Goal: Task Accomplishment & Management: Manage account settings

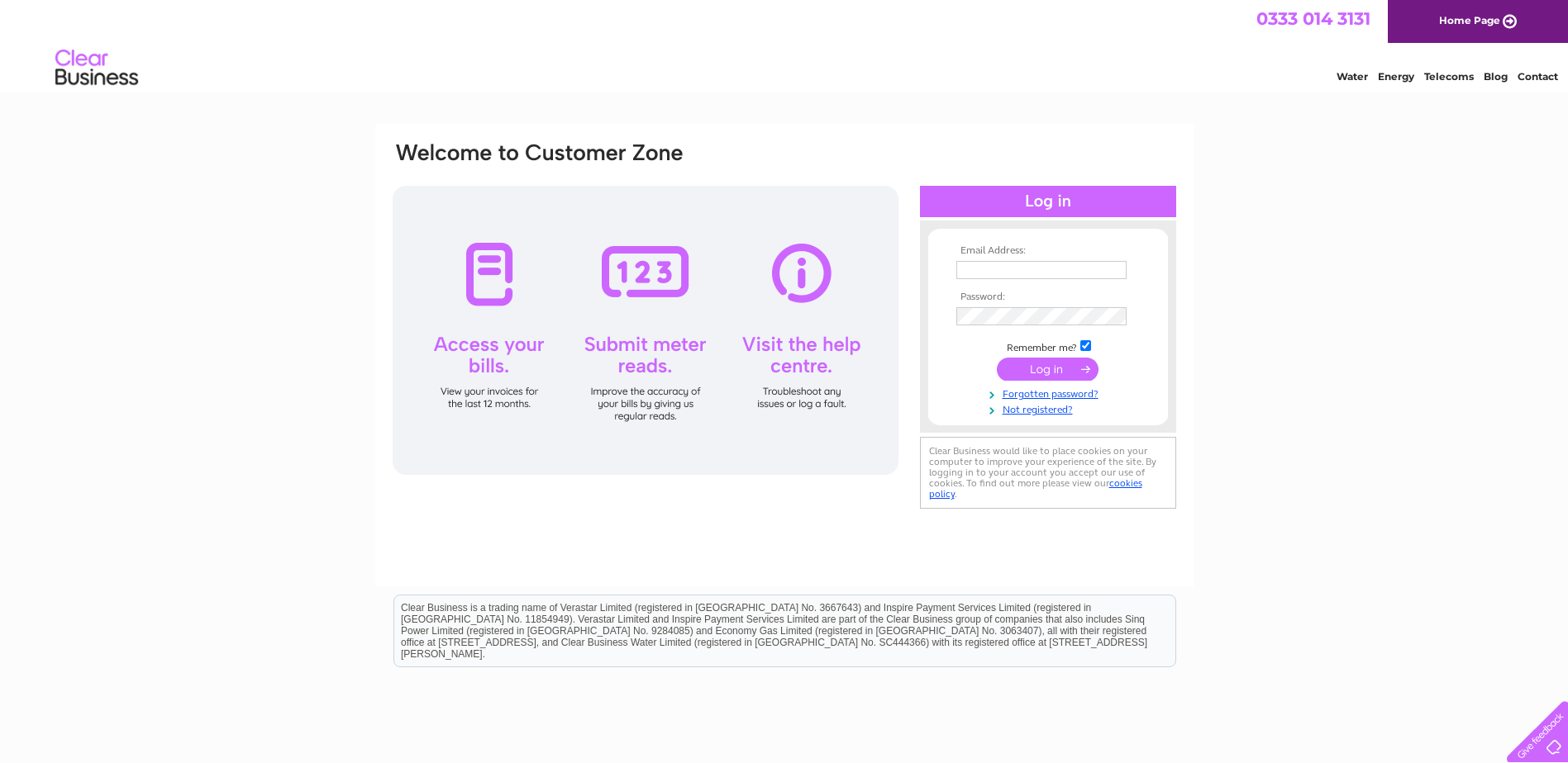
click at [1020, 270] on input "text" at bounding box center [1041, 270] width 170 height 18
type input "business.manager@springcentre.org"
click at [1032, 364] on input "submit" at bounding box center [1047, 371] width 102 height 23
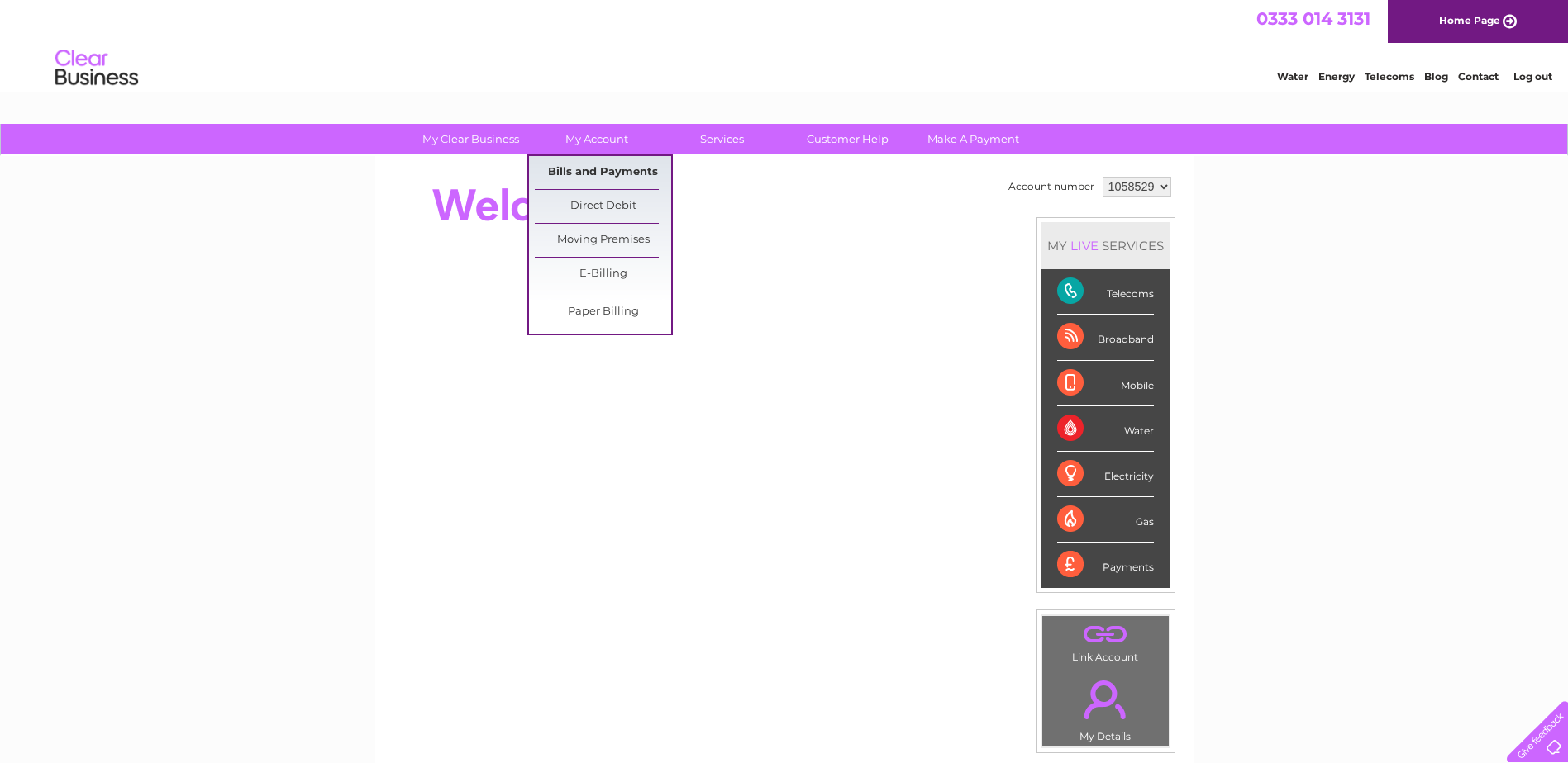
click at [570, 165] on link "Bills and Payments" at bounding box center [603, 172] width 137 height 33
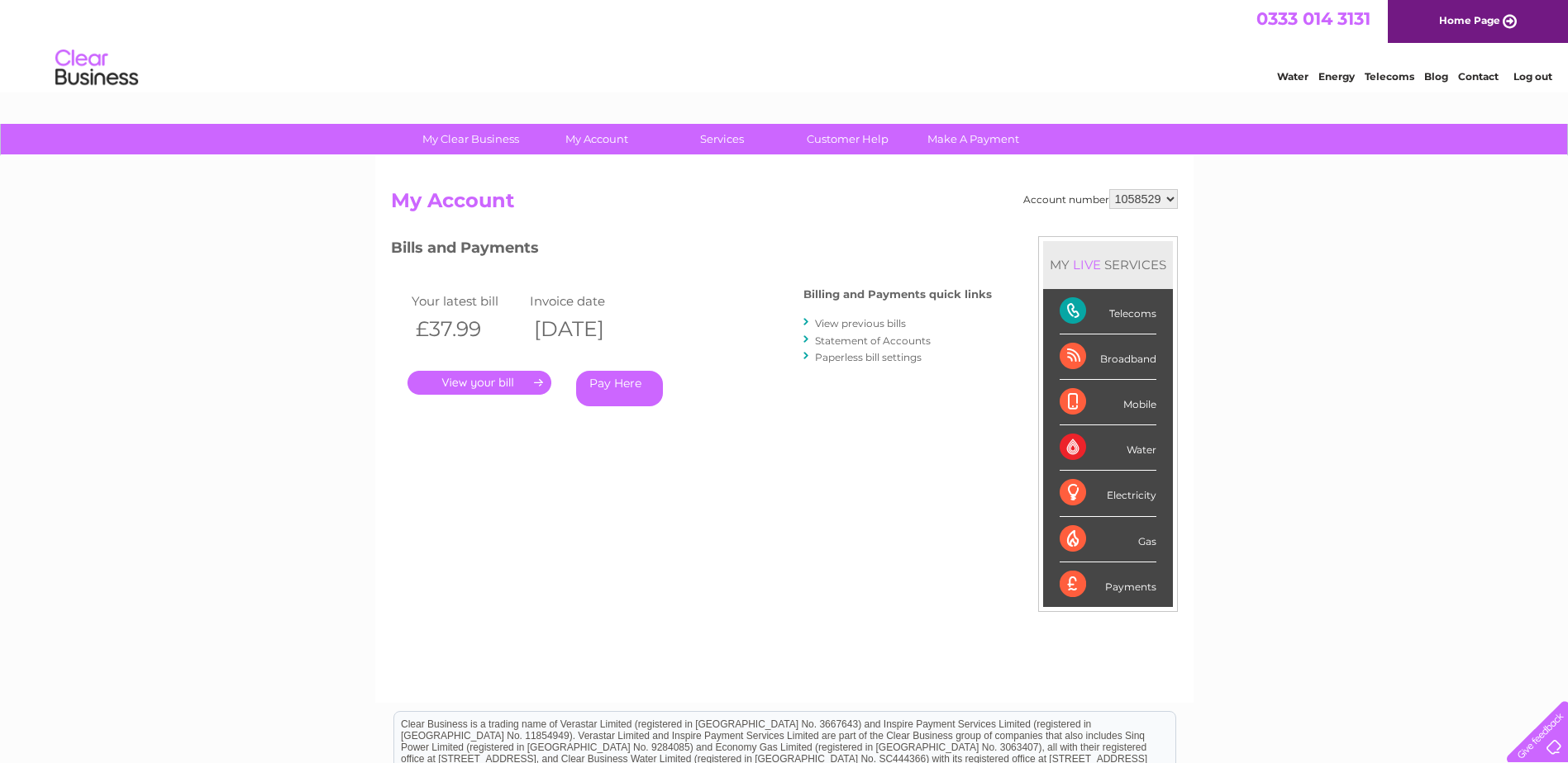
click at [468, 377] on link "." at bounding box center [479, 382] width 144 height 24
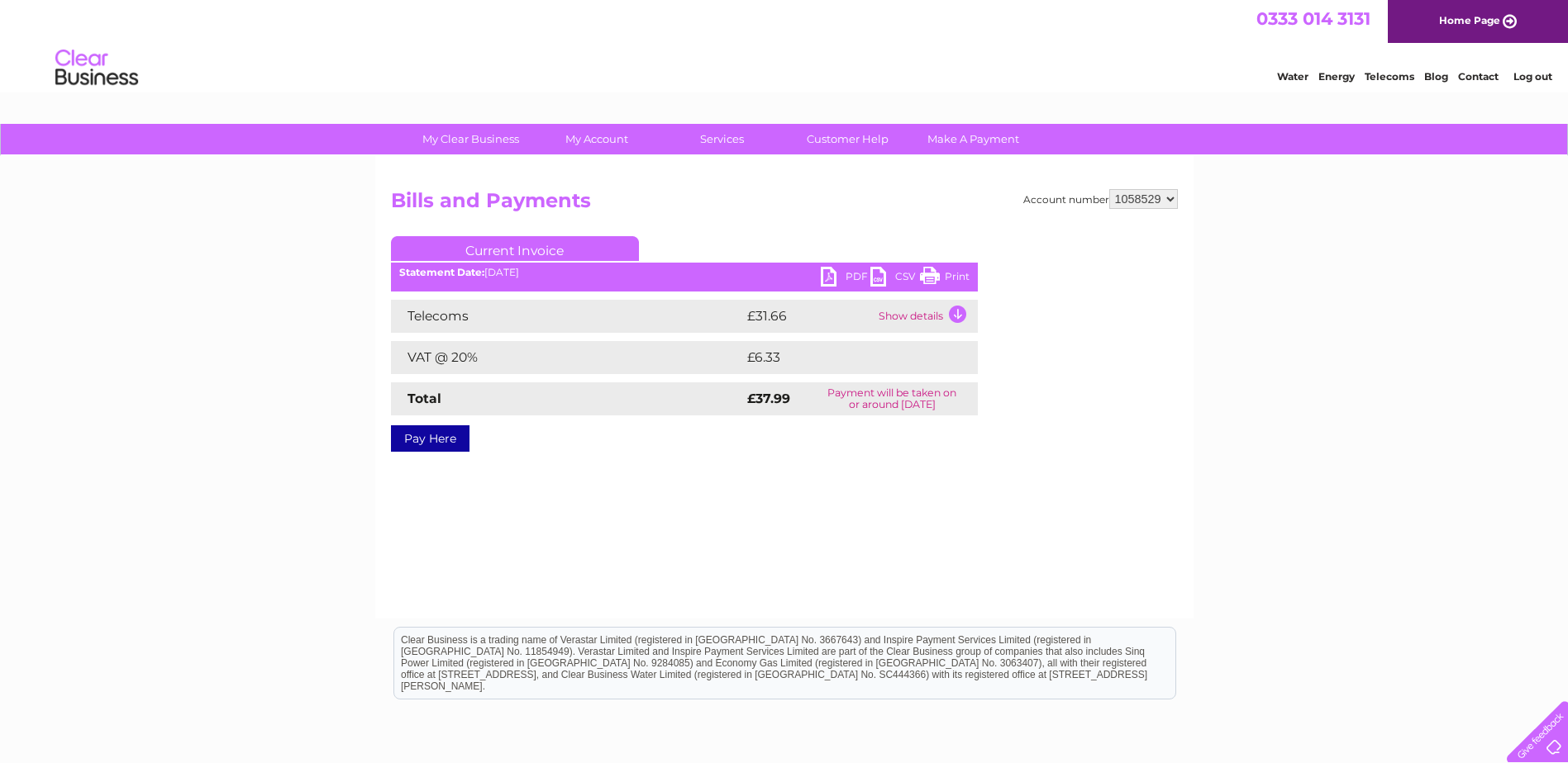
click at [824, 281] on link "PDF" at bounding box center [845, 278] width 50 height 24
